Goal: Download file/media

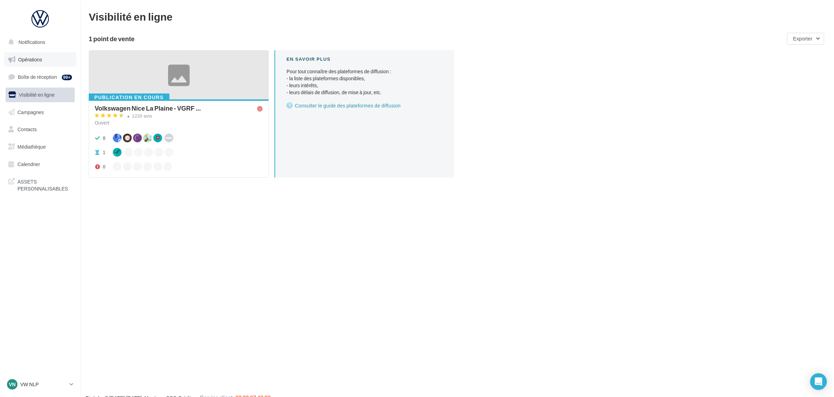
click at [41, 52] on link "Opérations" at bounding box center [40, 59] width 72 height 15
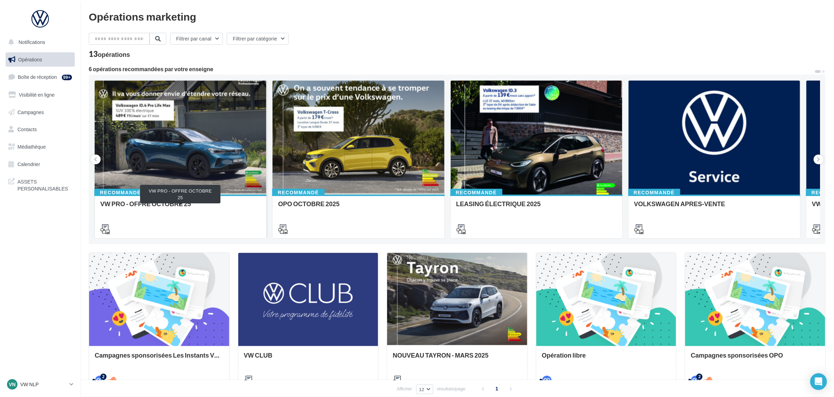
click at [142, 208] on div "VW PRO - OFFRE OCTOBRE 25" at bounding box center [180, 207] width 160 height 14
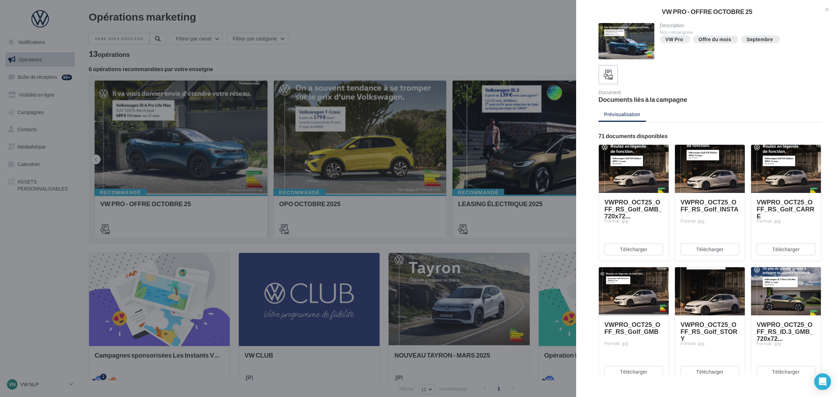
click at [827, 7] on button "button" at bounding box center [824, 10] width 28 height 21
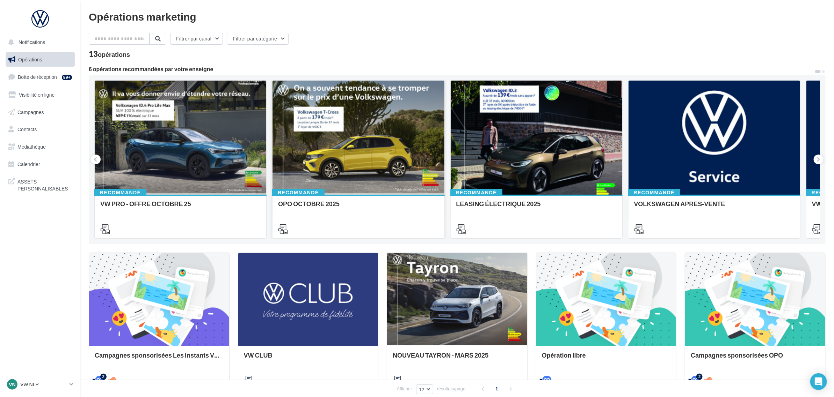
click at [367, 199] on div "Recommandé OPO OCTOBRE 2025" at bounding box center [357, 216] width 171 height 43
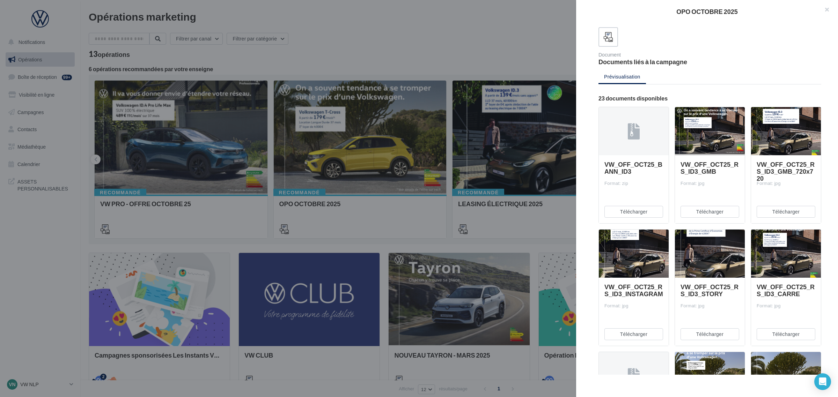
scroll to position [87, 0]
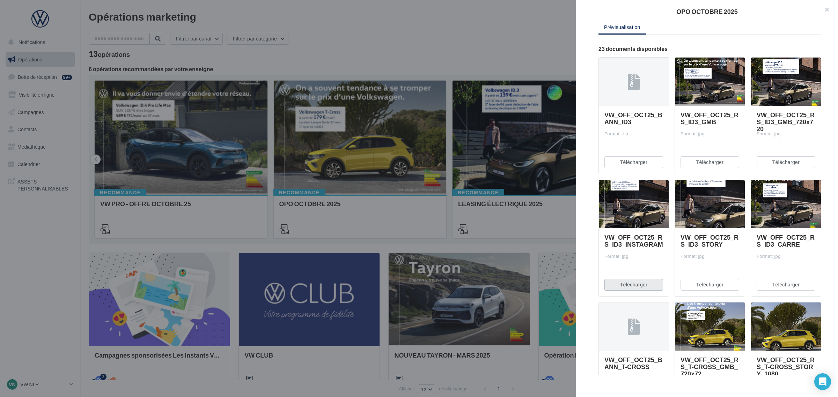
click at [633, 284] on button "Télécharger" at bounding box center [633, 285] width 59 height 12
click at [778, 287] on button "Télécharger" at bounding box center [786, 285] width 59 height 12
click at [697, 285] on button "Télécharger" at bounding box center [710, 285] width 59 height 12
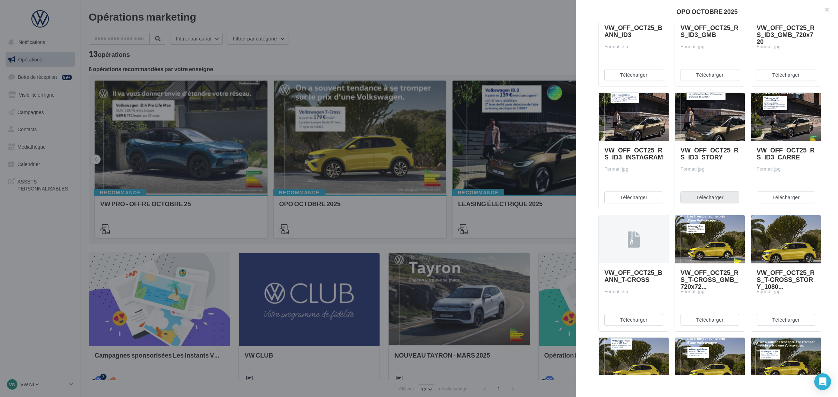
scroll to position [306, 0]
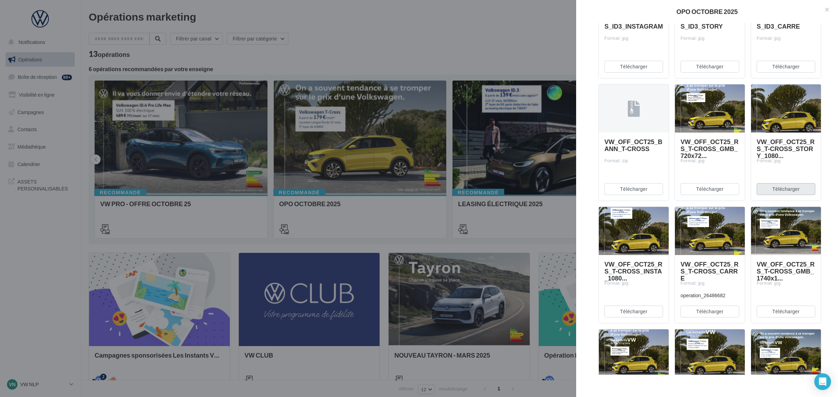
click at [788, 188] on button "Télécharger" at bounding box center [786, 189] width 59 height 12
click at [636, 308] on button "Télécharger" at bounding box center [633, 312] width 59 height 12
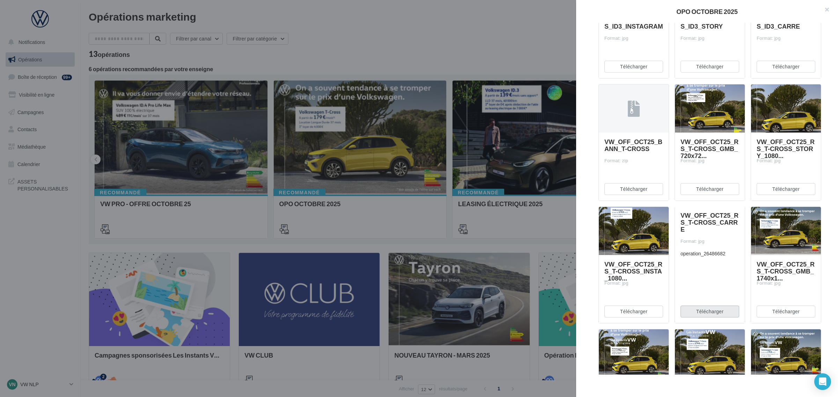
click at [721, 311] on button "Télécharger" at bounding box center [710, 312] width 59 height 12
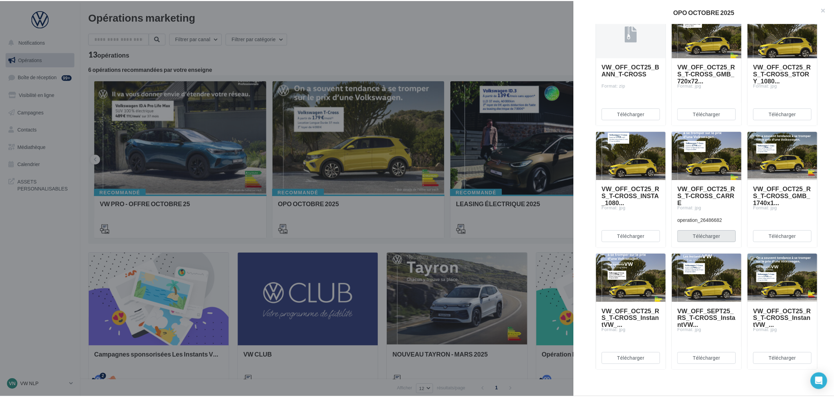
scroll to position [480, 0]
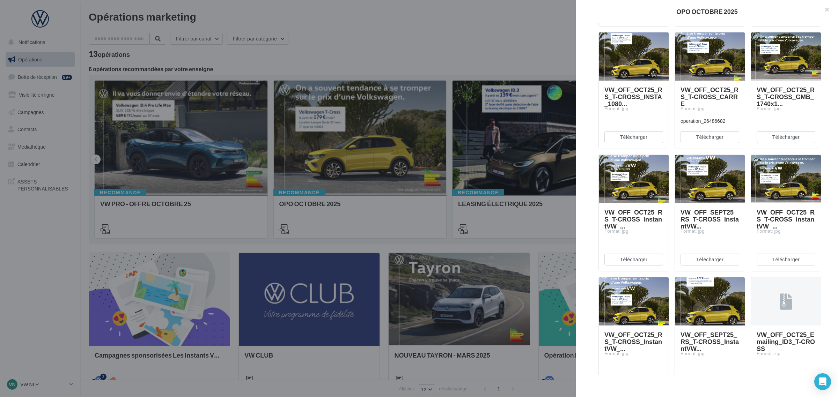
click at [388, 70] on div at bounding box center [419, 198] width 838 height 397
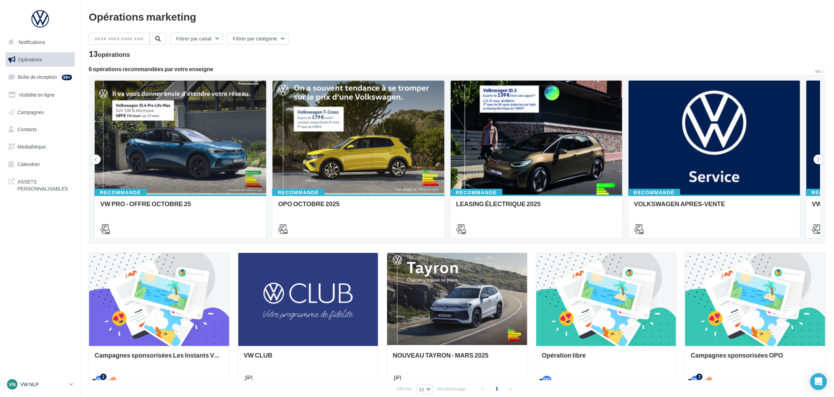
click at [72, 381] on link "VN VW NLP vw-nicveil-tou" at bounding box center [40, 384] width 69 height 13
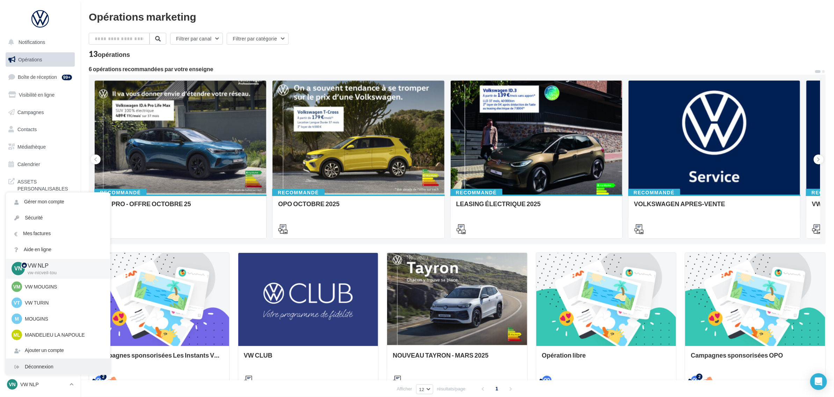
click at [27, 364] on div "Déconnexion" at bounding box center [58, 367] width 104 height 16
